Goal: Check status: Verify the current state of an ongoing process or item

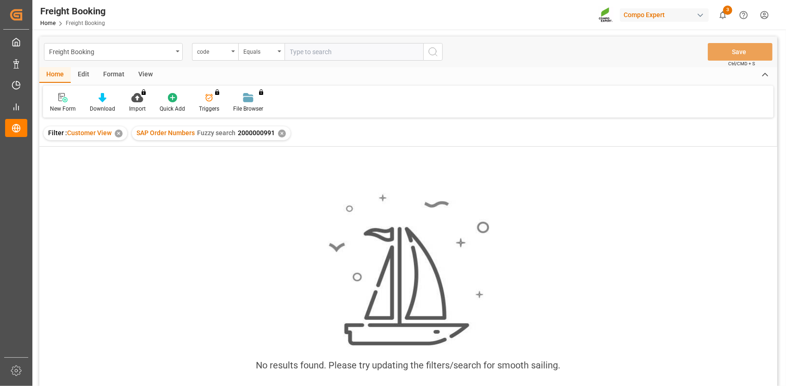
click at [278, 132] on div "✕" at bounding box center [282, 133] width 8 height 8
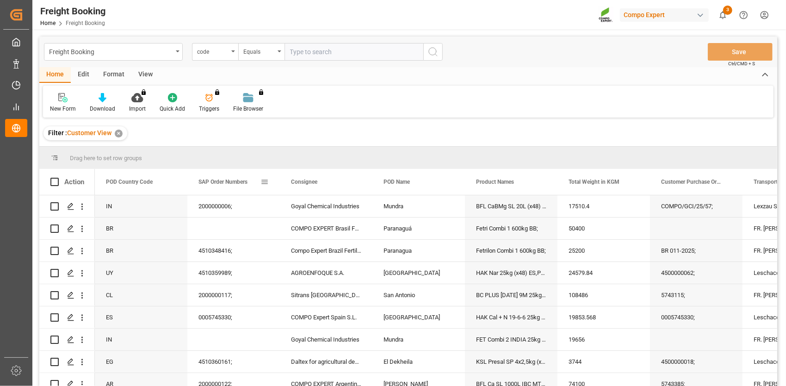
click at [264, 178] on span at bounding box center [264, 182] width 8 height 8
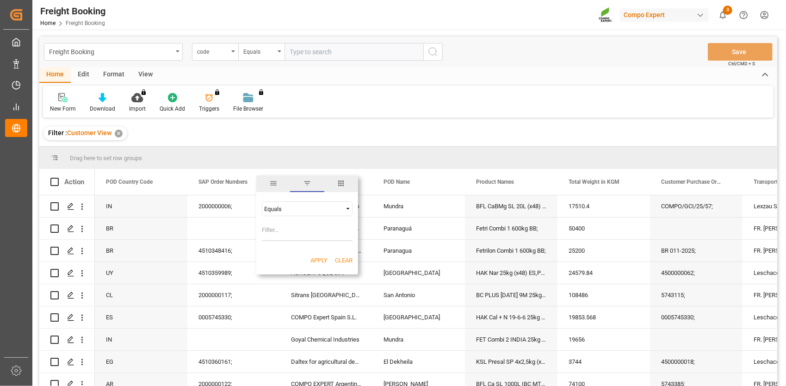
click at [304, 202] on div "Equals" at bounding box center [307, 208] width 91 height 15
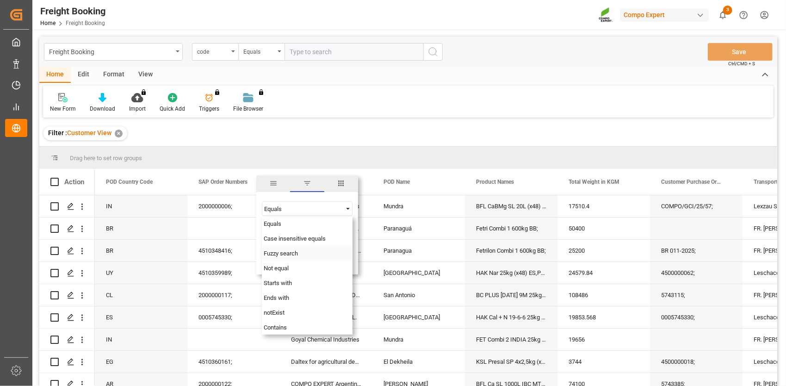
click at [293, 250] on span "Fuzzy search" at bounding box center [281, 253] width 34 height 7
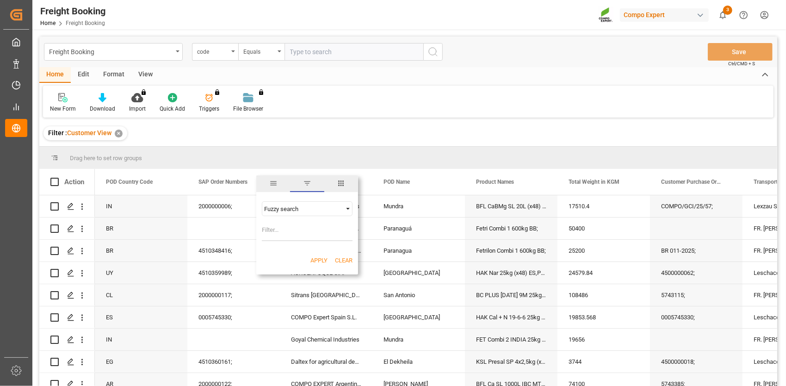
click at [290, 225] on input "Filter Value" at bounding box center [307, 231] width 91 height 18
click at [276, 233] on input "Filter Value" at bounding box center [307, 231] width 91 height 18
type input "2000000045"
click at [317, 263] on button "Apply" at bounding box center [318, 260] width 17 height 9
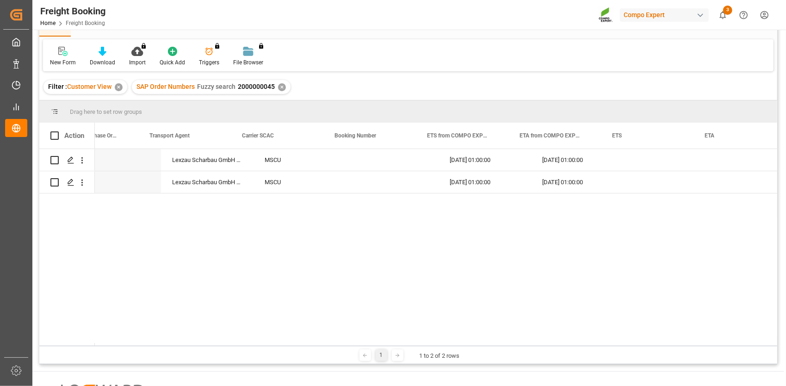
scroll to position [0, 604]
